Goal: Task Accomplishment & Management: Manage account settings

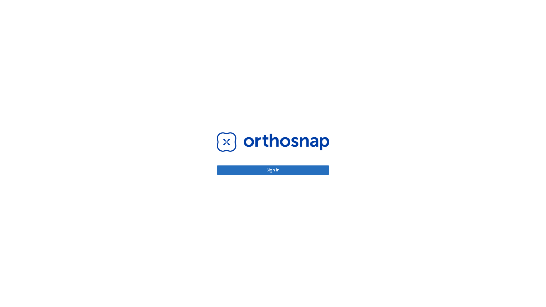
click at [273, 170] on button "Sign in" at bounding box center [273, 170] width 113 height 9
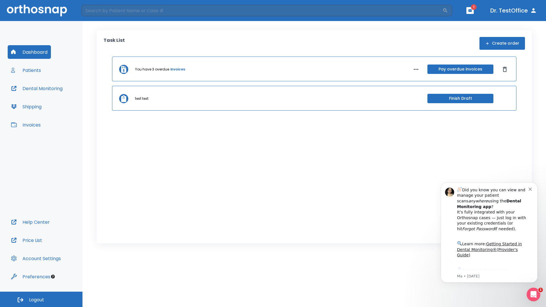
click at [41, 299] on span "Logout" at bounding box center [36, 300] width 15 height 6
